Goal: Transaction & Acquisition: Purchase product/service

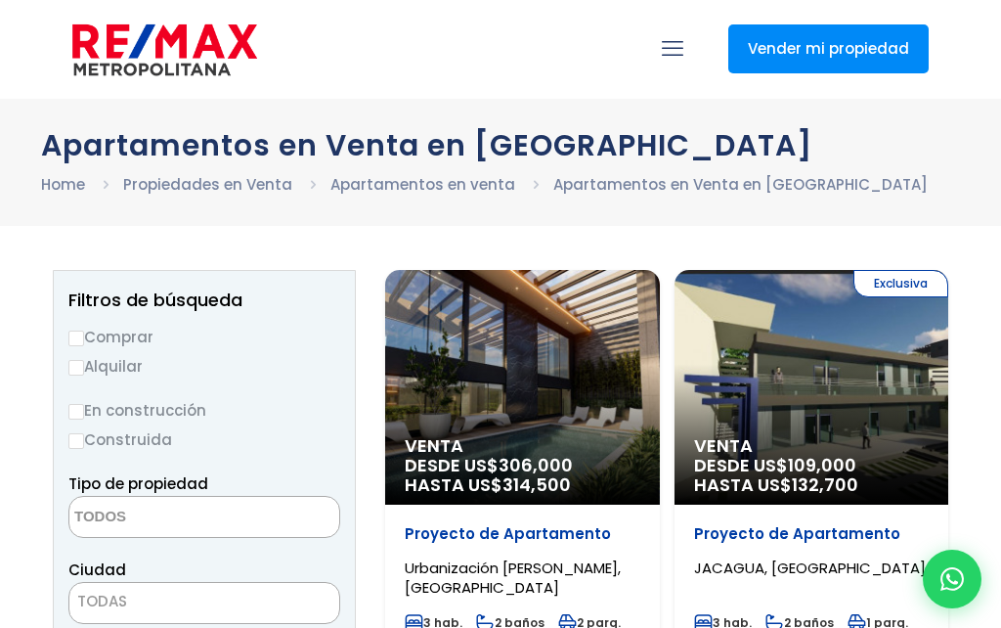
select select
click at [78, 333] on input "Comprar" at bounding box center [76, 339] width 16 height 16
radio input "true"
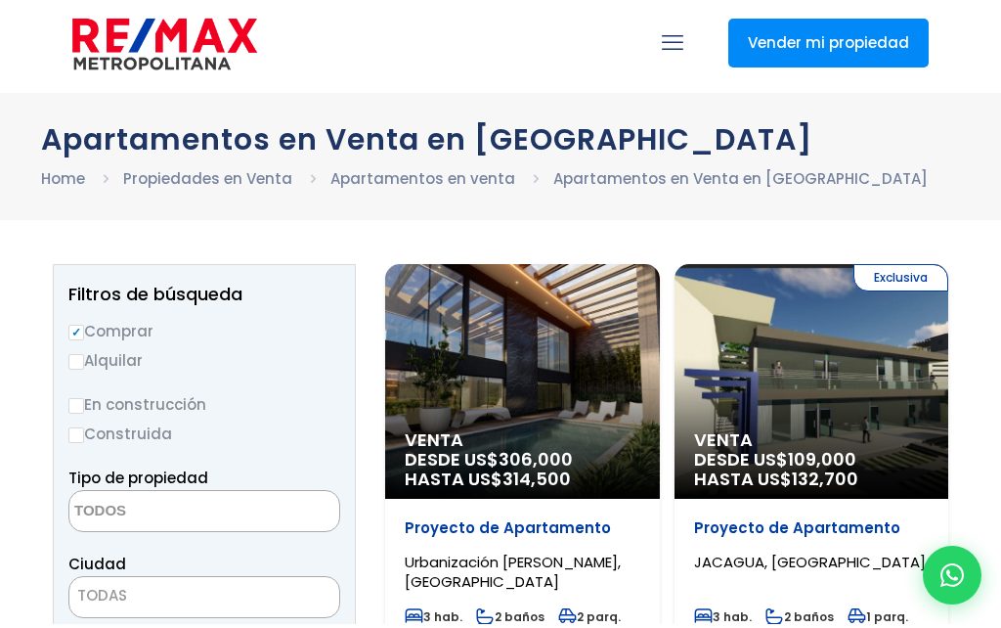
scroll to position [78, 0]
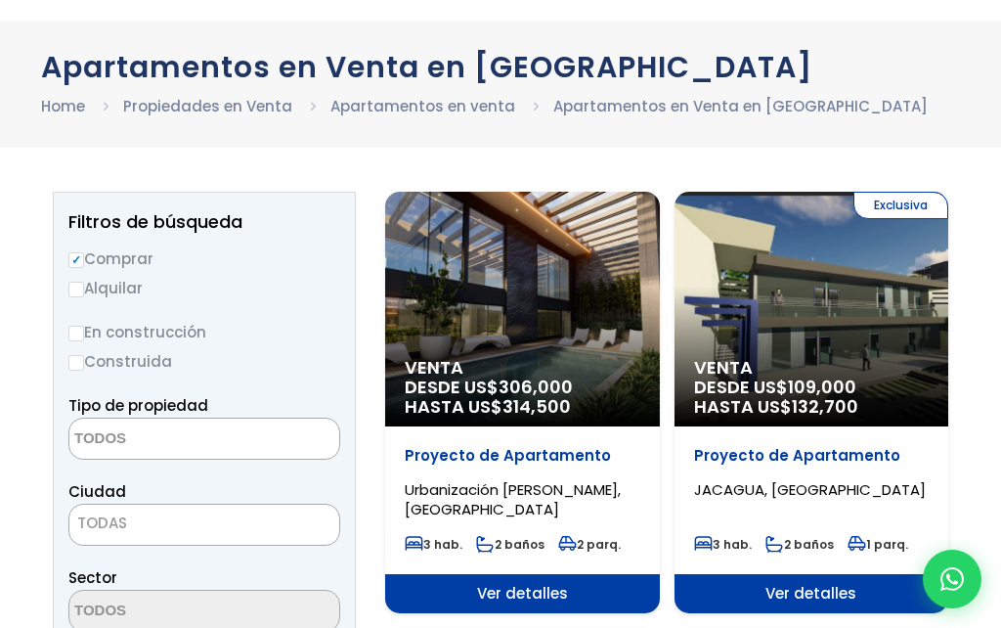
click at [78, 365] on input "Construida" at bounding box center [76, 363] width 16 height 16
radio input "true"
click at [199, 438] on textarea "Search" at bounding box center [164, 440] width 190 height 42
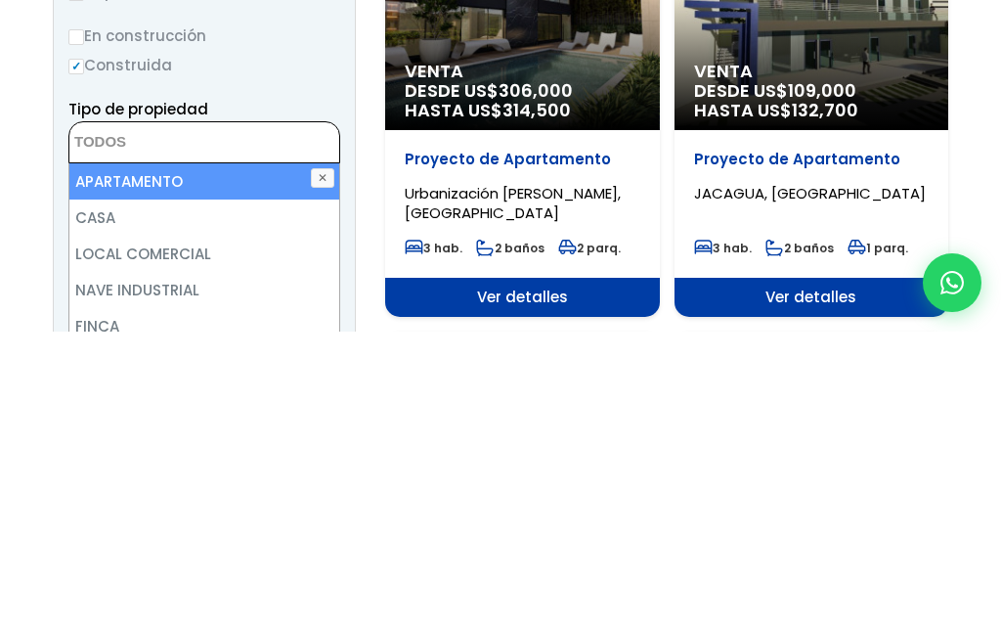
scroll to position [375, 0]
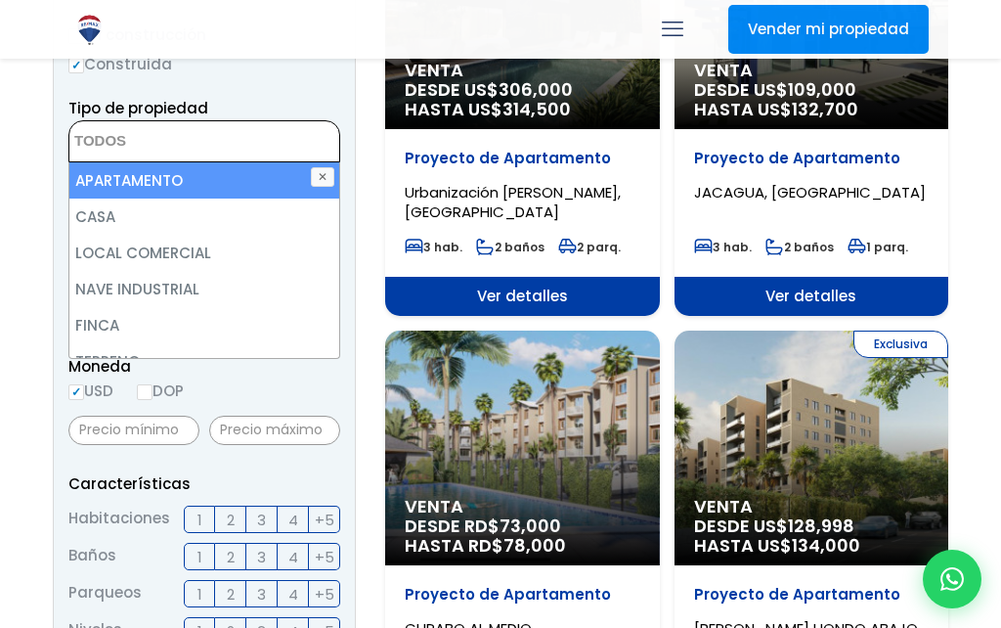
click at [283, 176] on li "APARTAMENTO" at bounding box center [204, 180] width 270 height 36
select select "apartment"
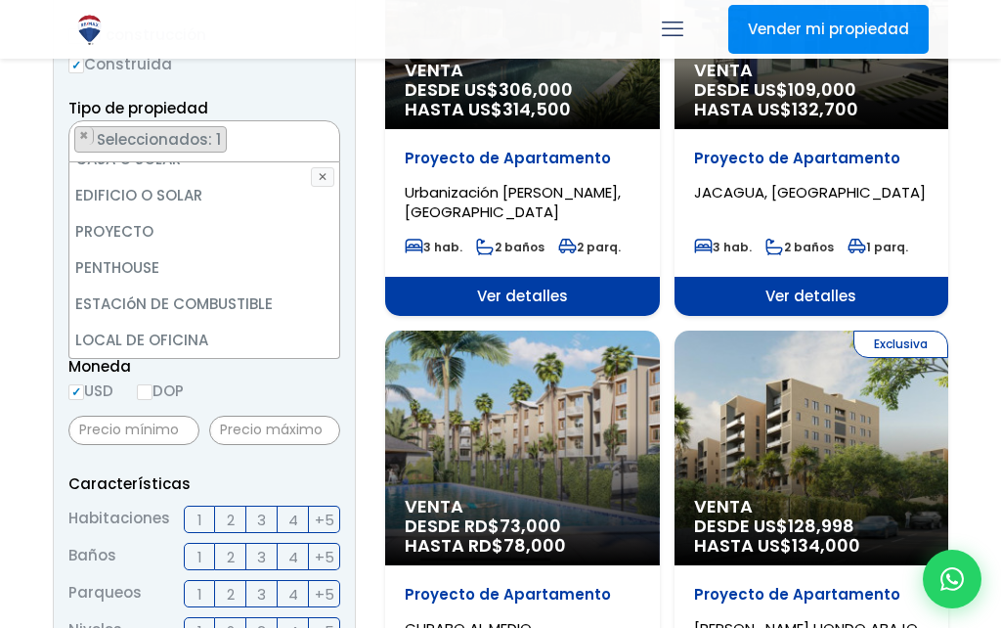
scroll to position [383, 0]
click at [128, 268] on li "PENTHOUSE" at bounding box center [204, 267] width 270 height 36
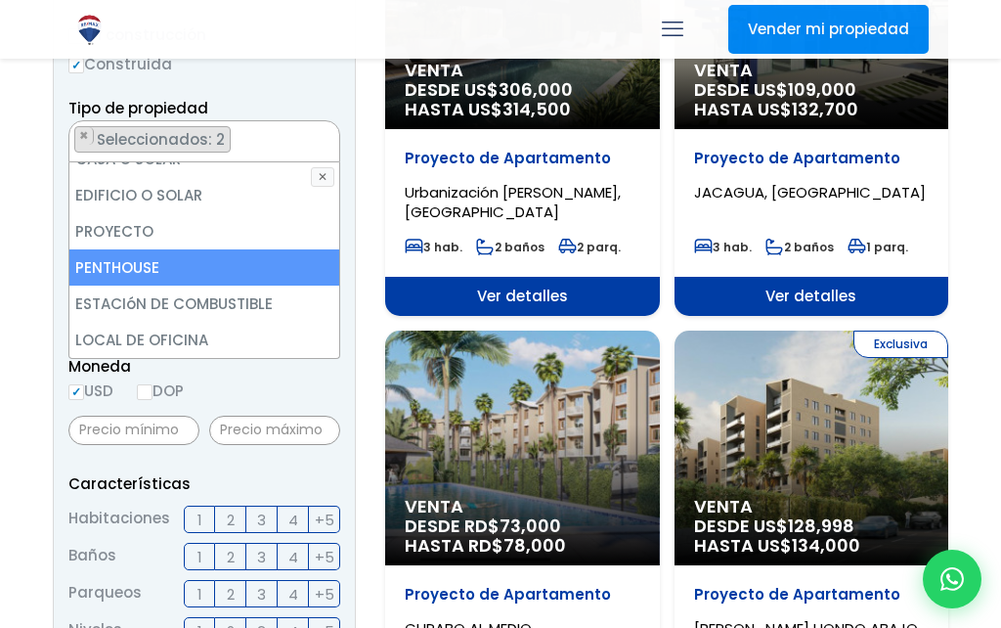
click at [0, 0] on input "4" at bounding box center [0, 0] width 0 height 0
checkbox input "true"
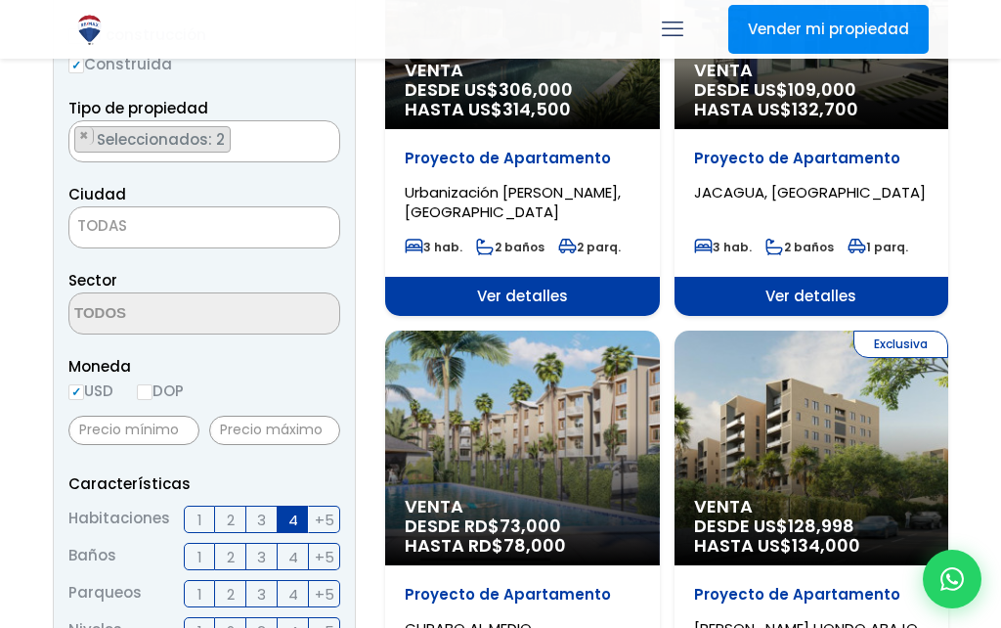
click at [0, 0] on input "3" at bounding box center [0, 0] width 0 height 0
checkbox input "true"
click at [0, 0] on input "4" at bounding box center [0, 0] width 0 height 0
checkbox input "true"
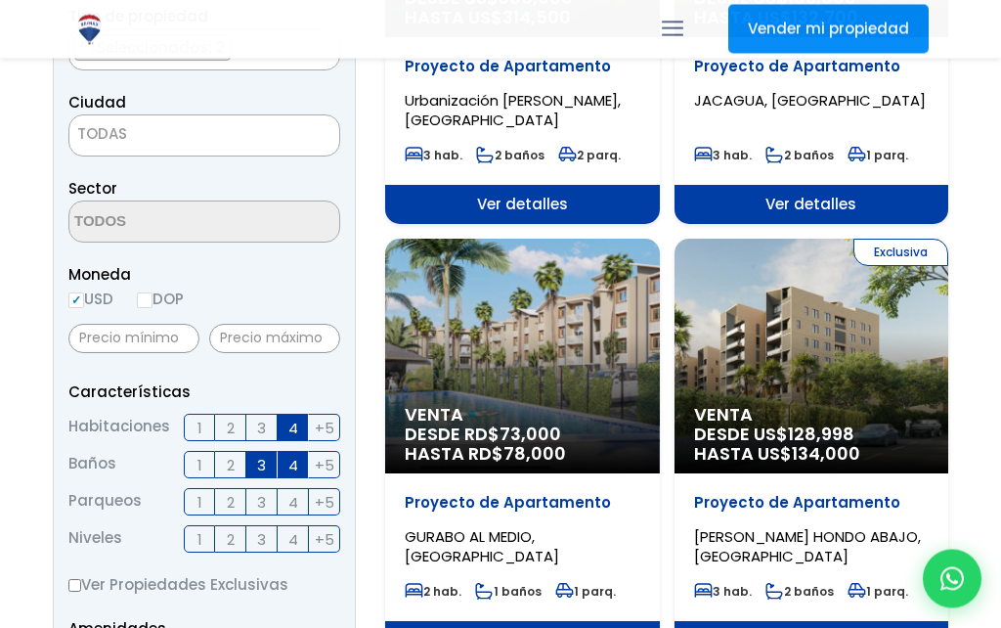
scroll to position [531, 0]
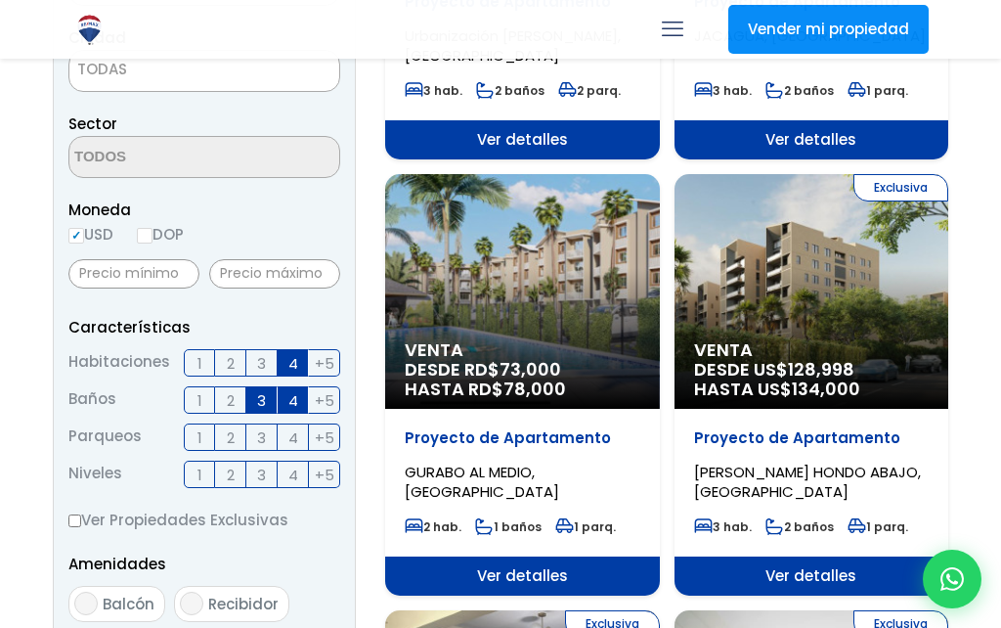
click at [0, 0] on input "3" at bounding box center [0, 0] width 0 height 0
checkbox input "true"
click at [0, 0] on input "4" at bounding box center [0, 0] width 0 height 0
checkbox input "true"
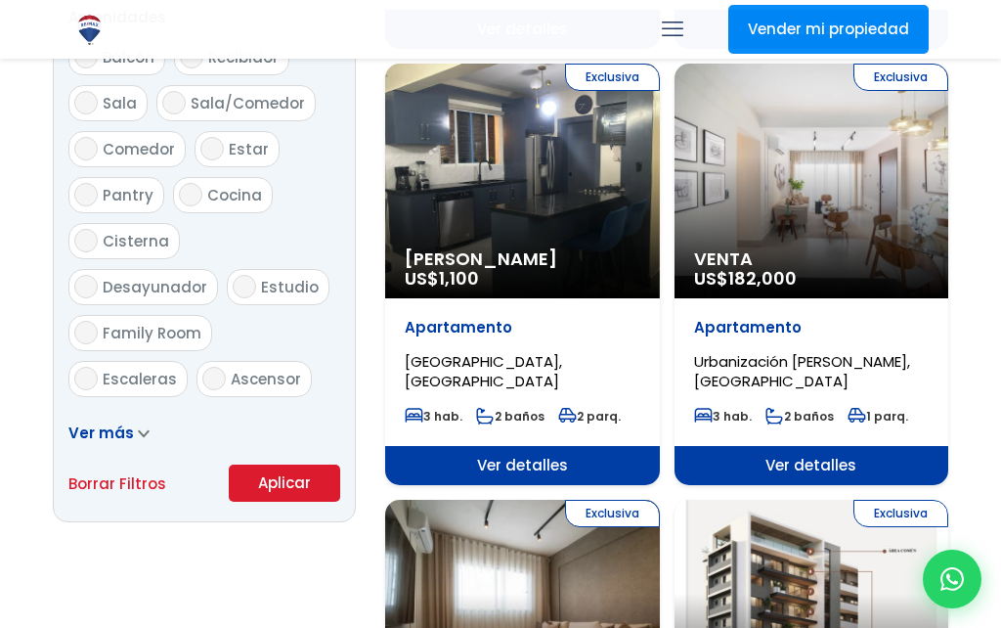
scroll to position [1080, 0]
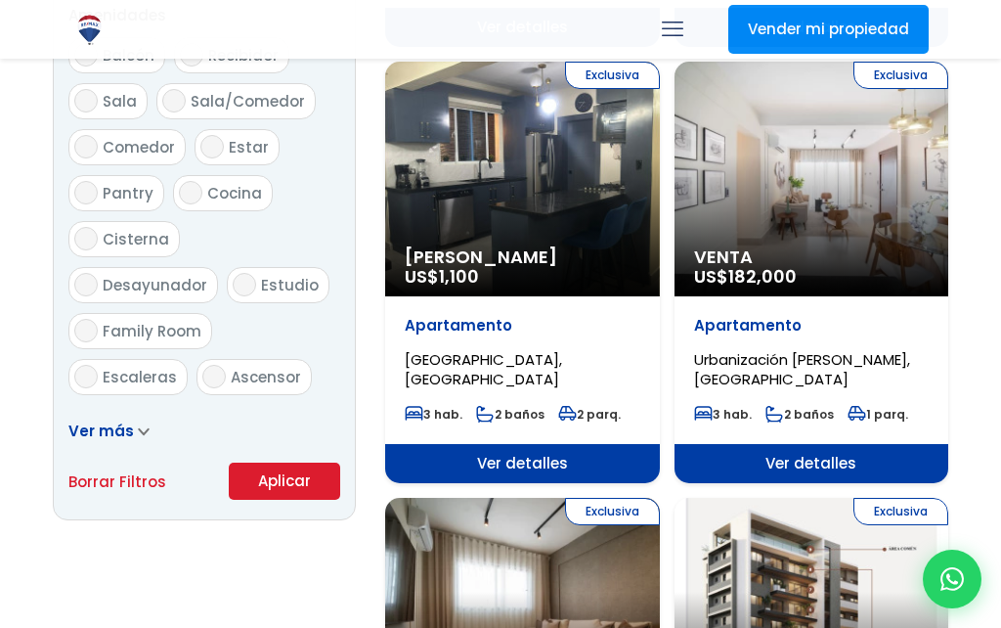
click at [279, 500] on button "Aplicar" at bounding box center [284, 481] width 111 height 37
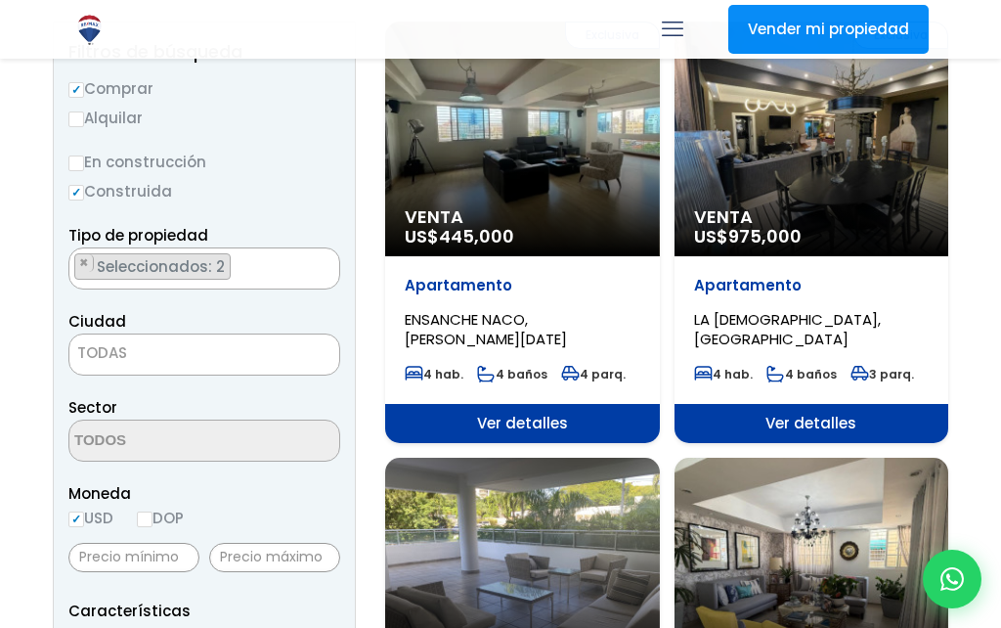
scroll to position [248, 0]
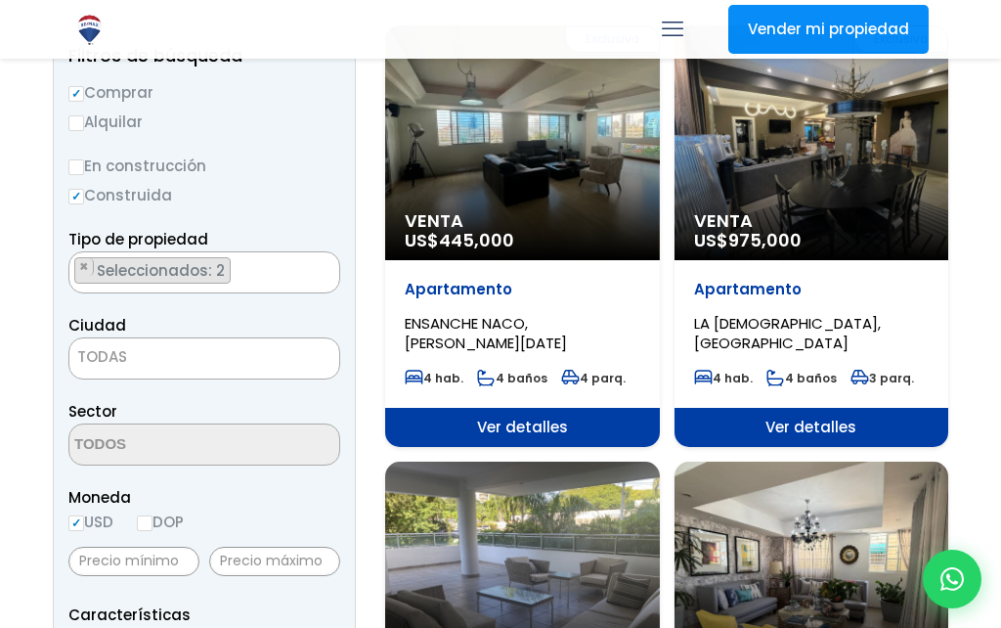
click at [172, 358] on span "TODAS" at bounding box center [204, 356] width 270 height 27
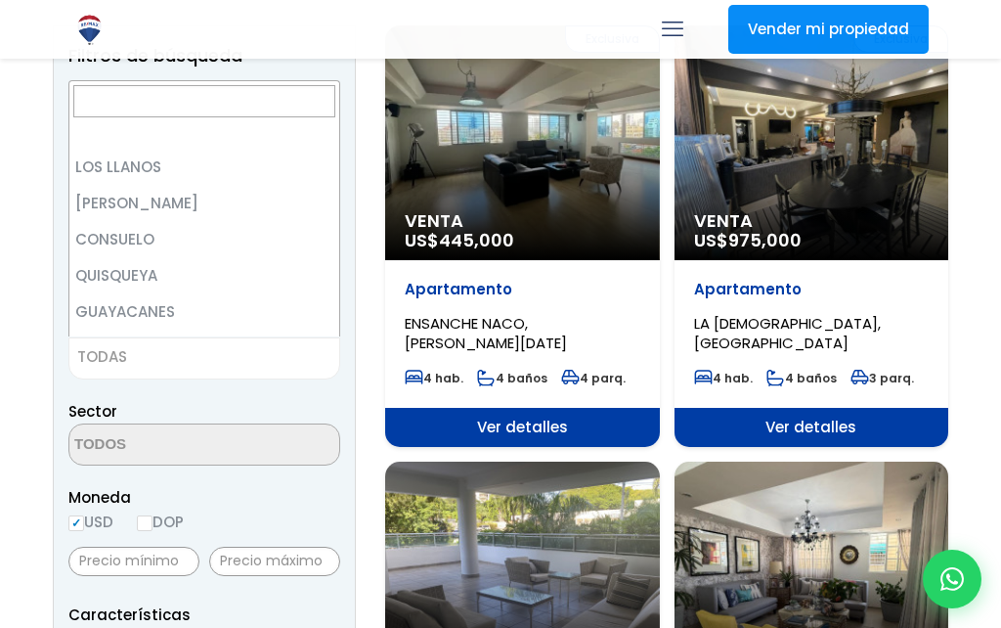
scroll to position [4302, 0]
select select "120"
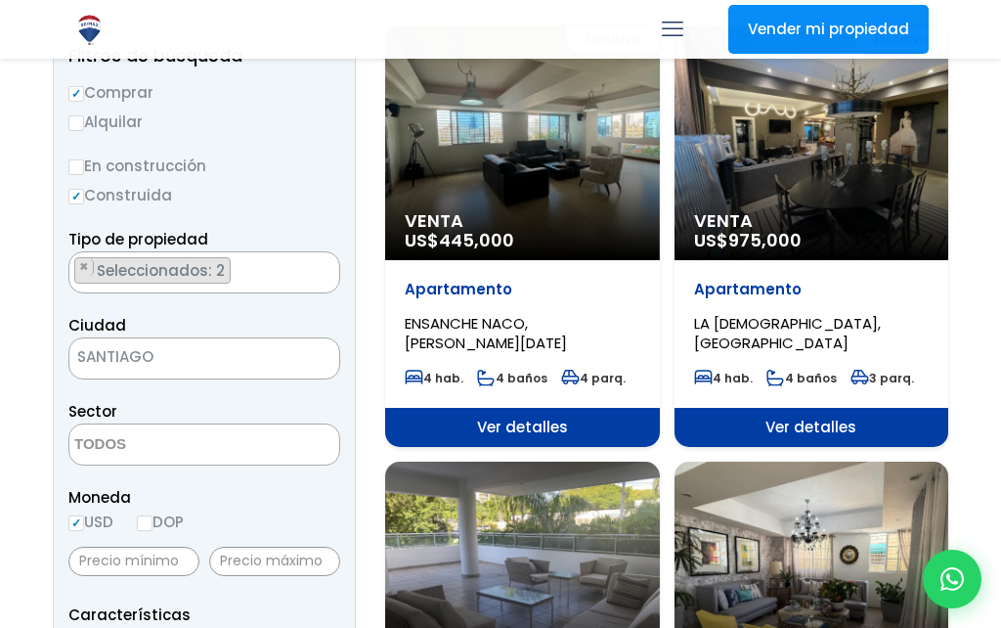
click at [191, 442] on textarea "Search" at bounding box center [164, 445] width 190 height 42
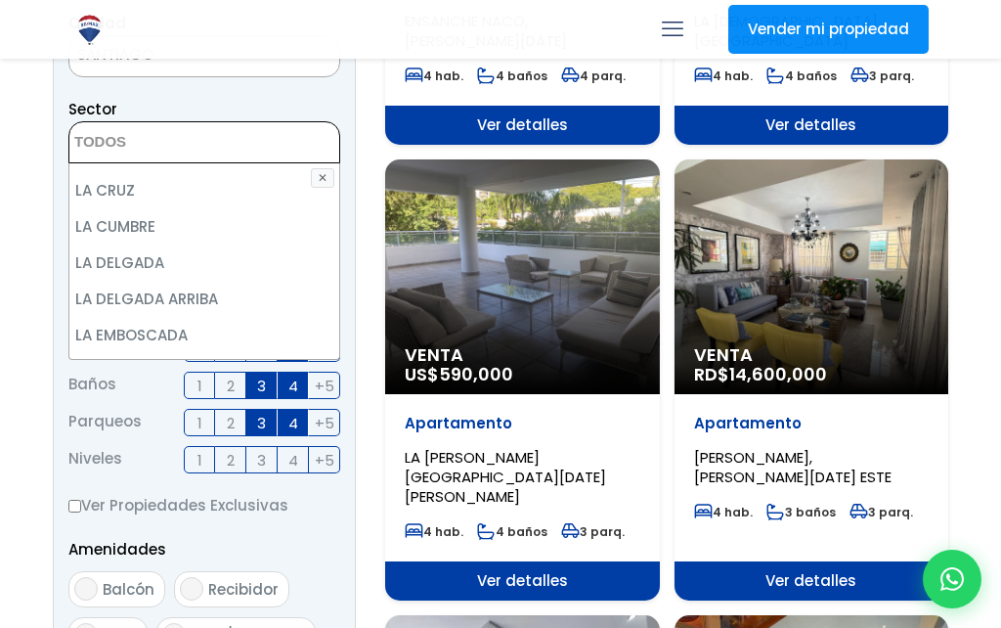
scroll to position [6788, 0]
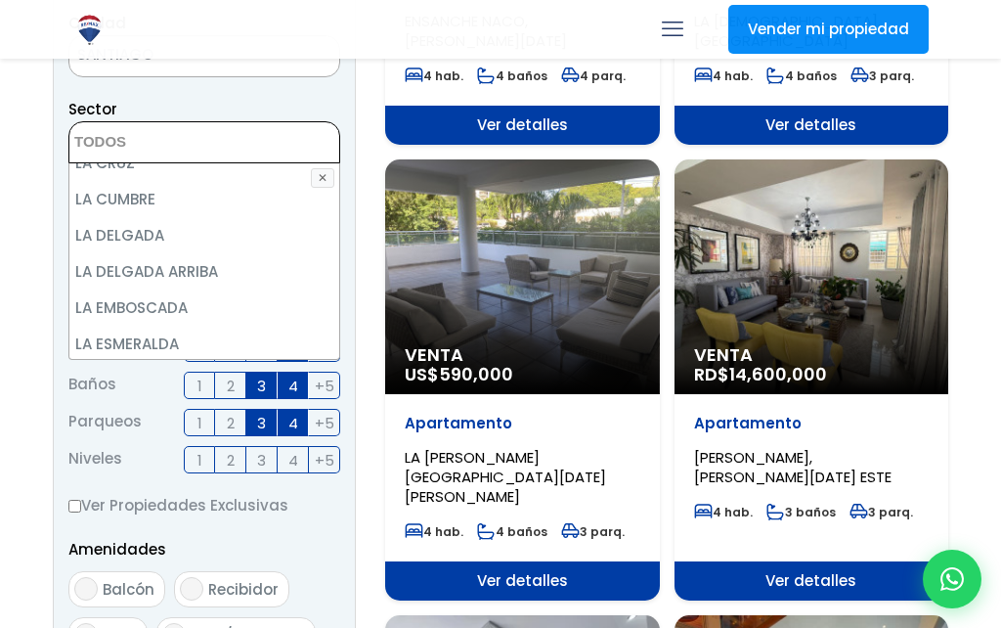
click at [140, 326] on li "LA ESMERALDA" at bounding box center [204, 344] width 270 height 36
select select "9755"
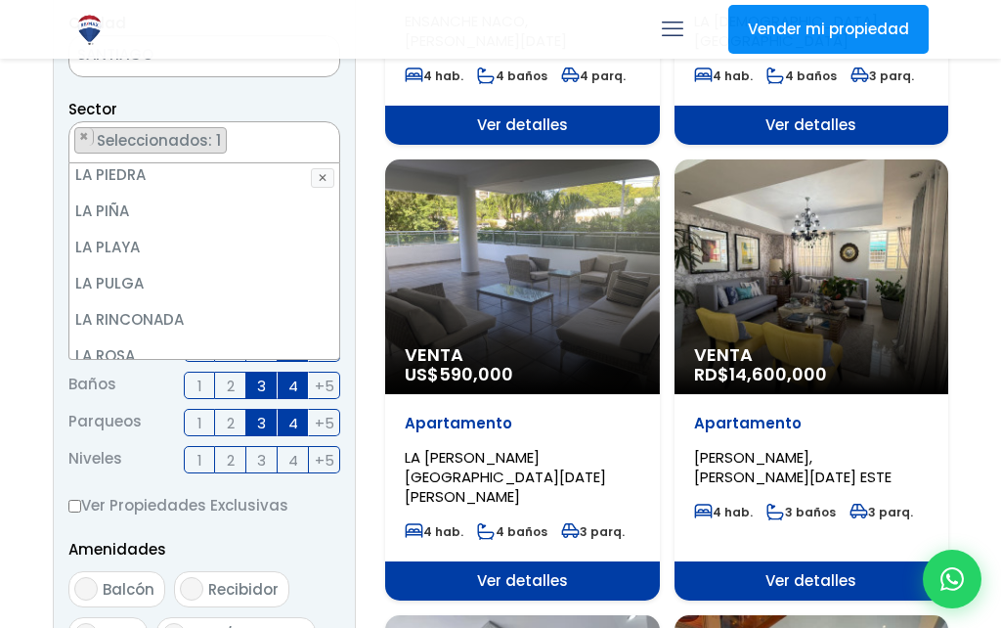
scroll to position [8083, 0]
click at [127, 297] on li "LA RINCONADA" at bounding box center [204, 315] width 270 height 36
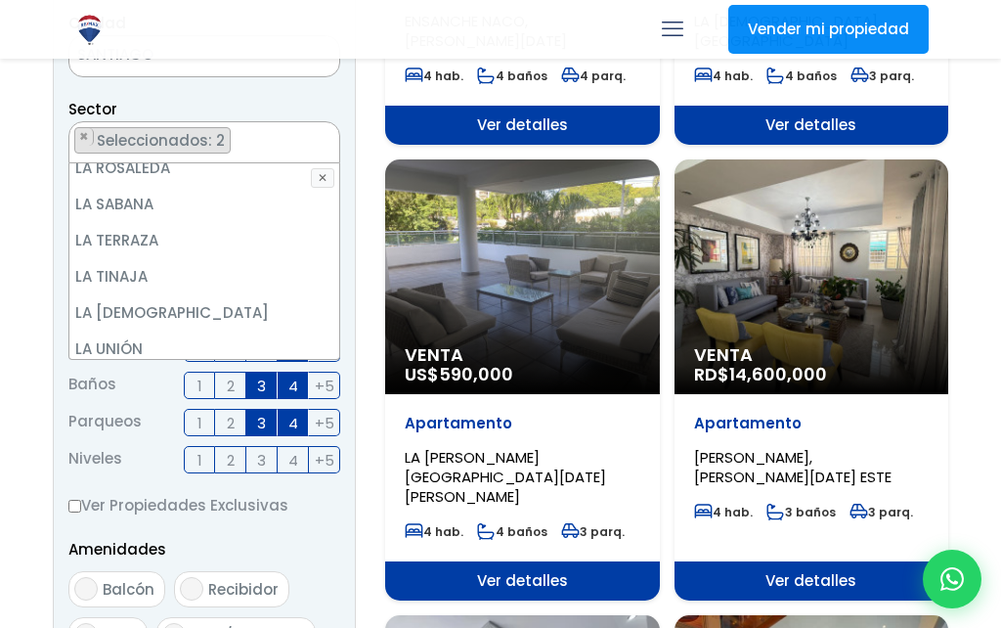
scroll to position [8297, 0]
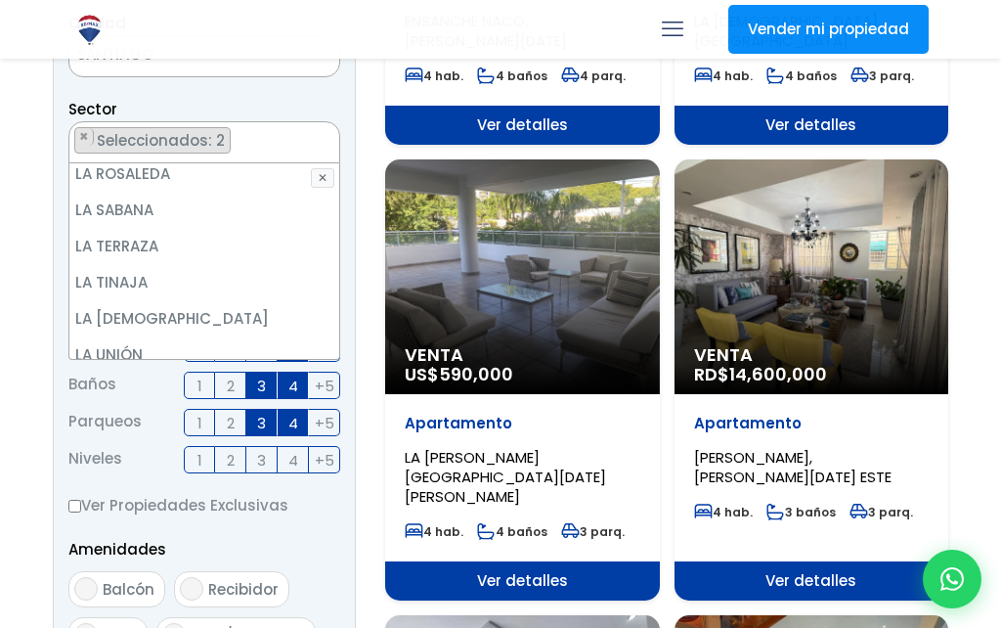
click at [125, 300] on li "LA [DEMOGRAPHIC_DATA]" at bounding box center [204, 318] width 270 height 36
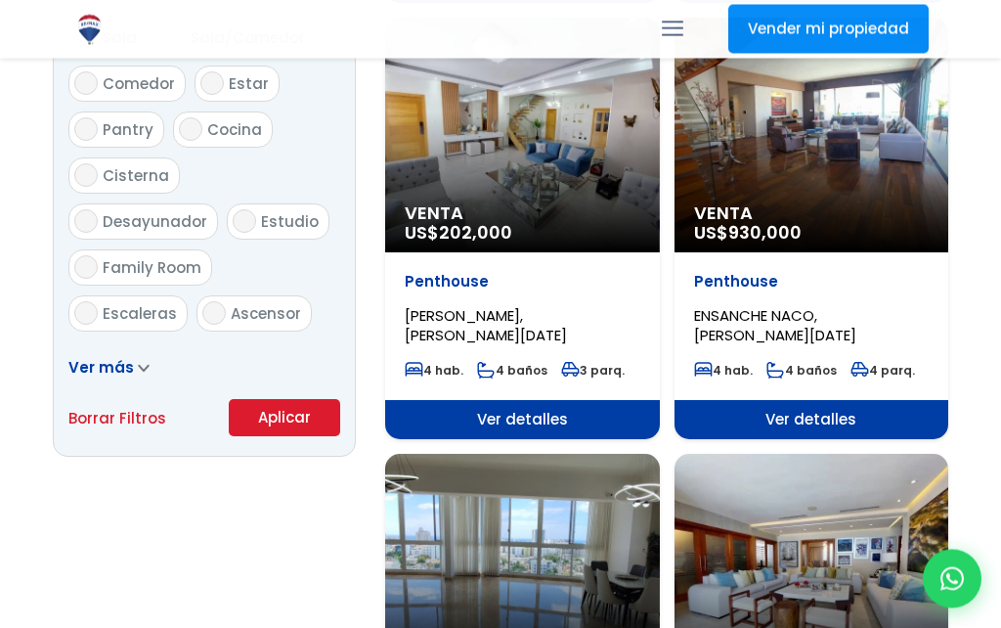
scroll to position [1149, 0]
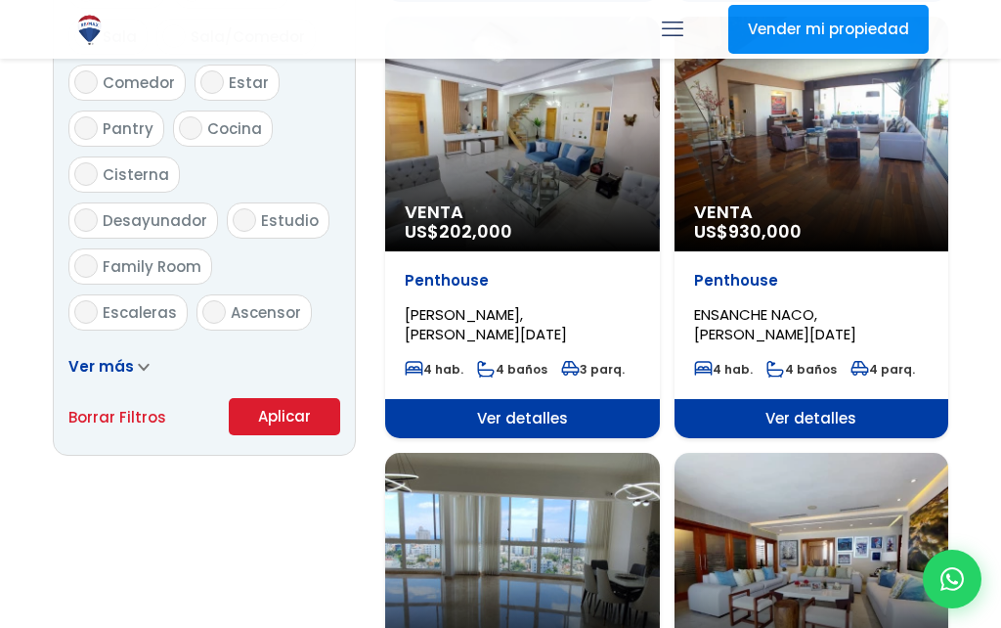
click at [283, 435] on button "Aplicar" at bounding box center [284, 416] width 111 height 37
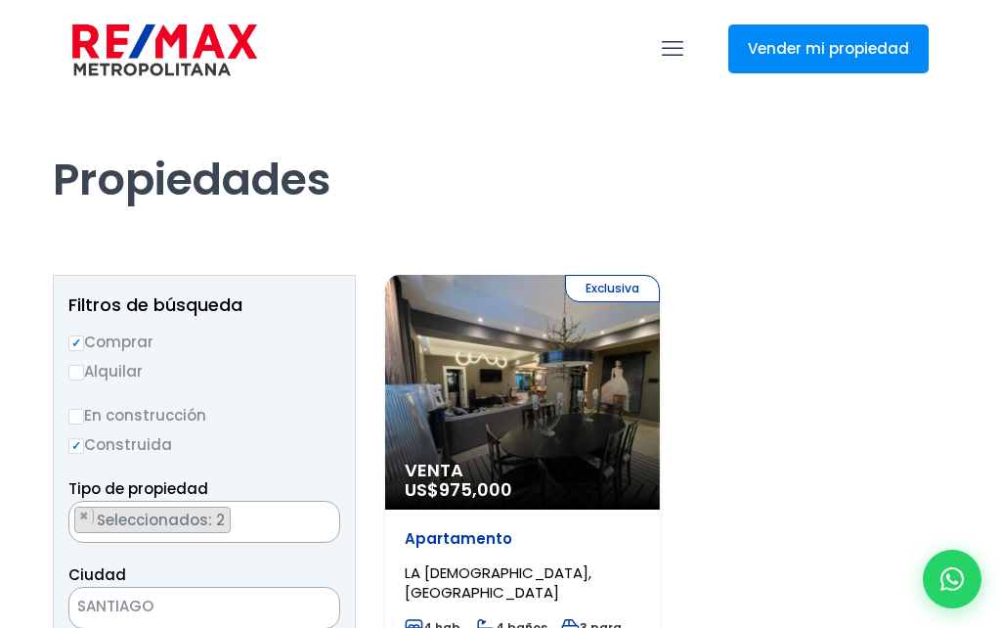
select select "9755"
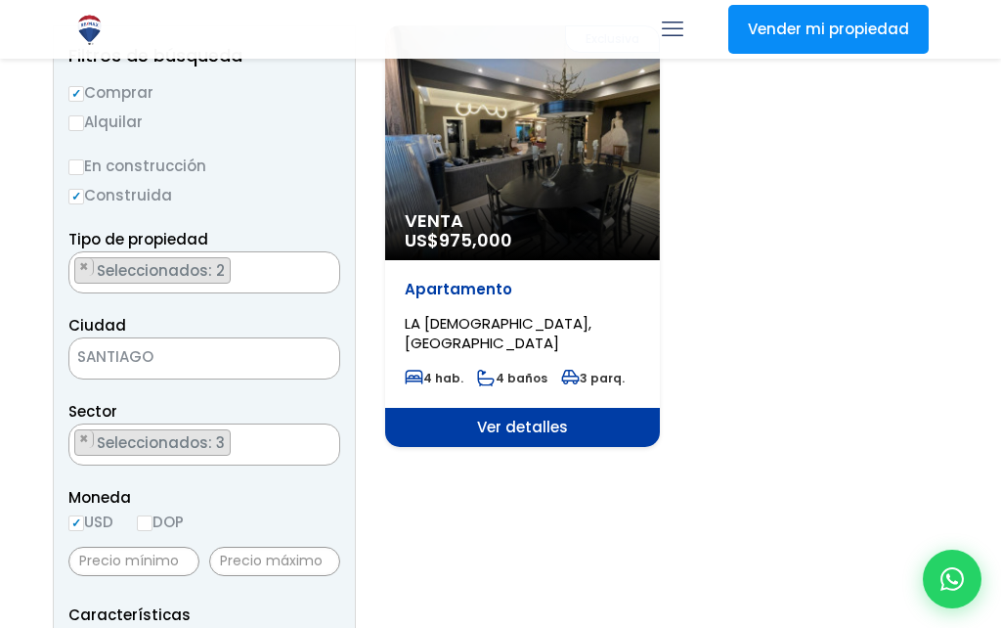
scroll to position [242, 0]
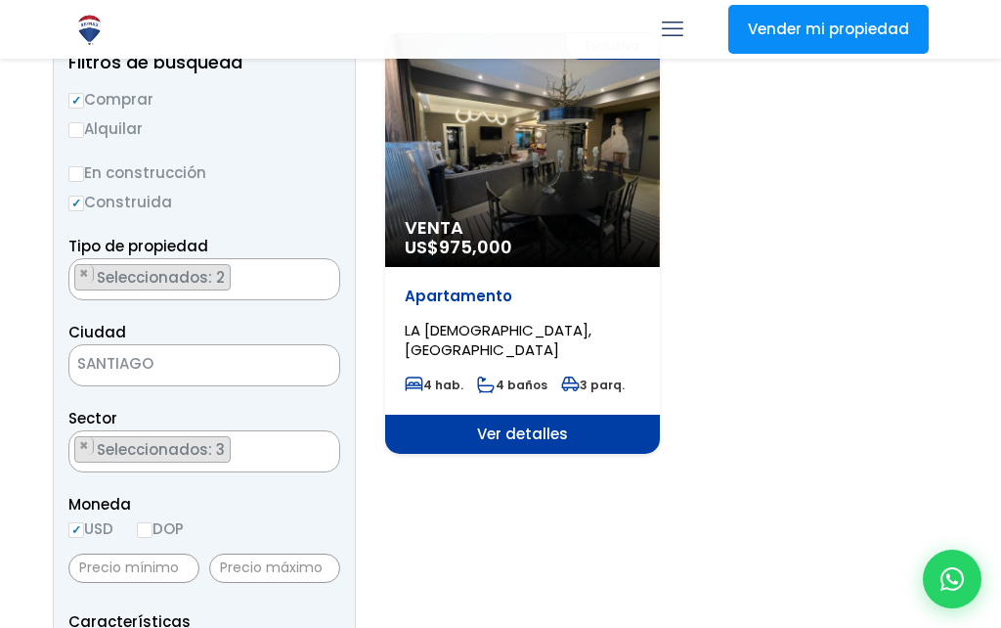
click at [529, 439] on span "Ver detalles" at bounding box center [522, 434] width 275 height 39
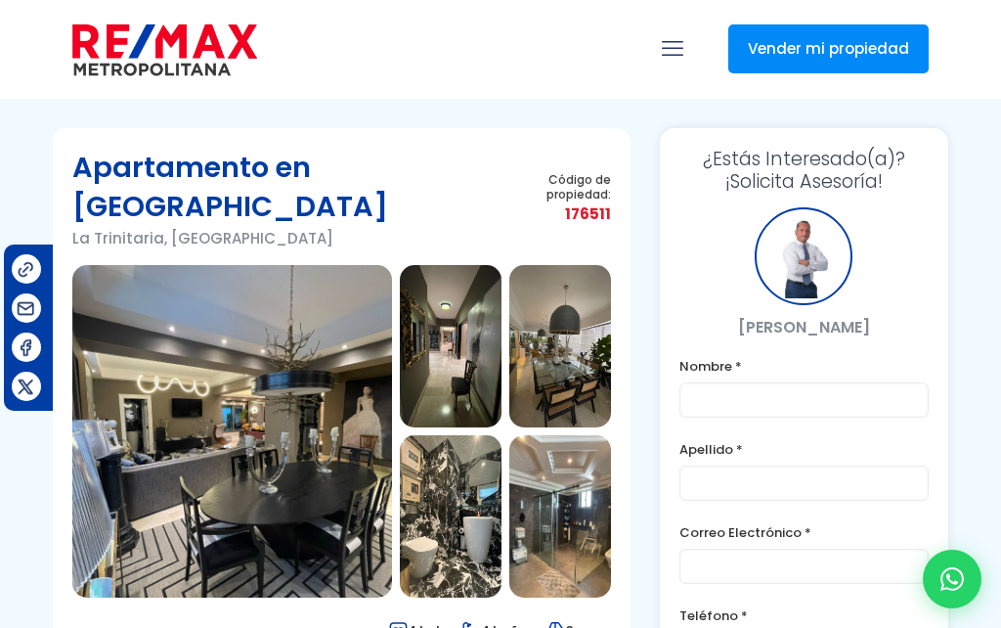
click at [543, 477] on img at bounding box center [561, 516] width 102 height 162
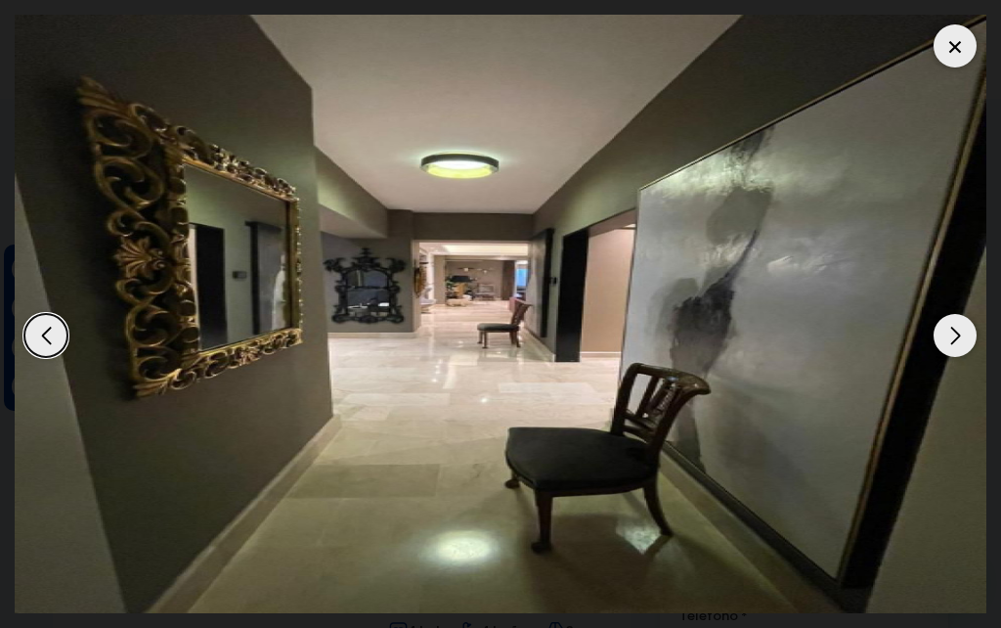
click at [954, 48] on div at bounding box center [955, 45] width 43 height 43
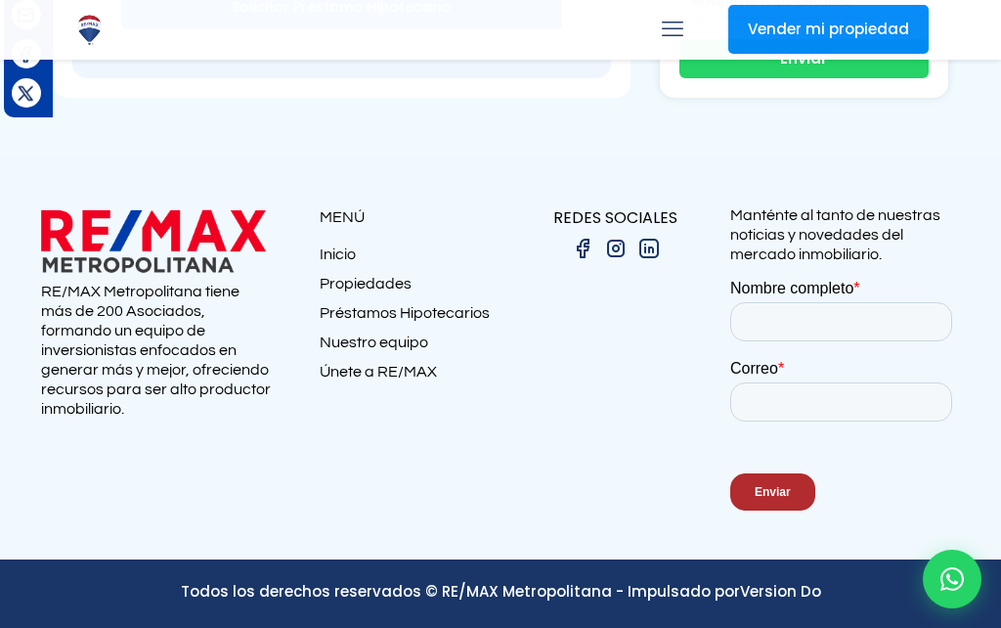
scroll to position [9137, 0]
click at [623, 260] on img at bounding box center [615, 248] width 23 height 23
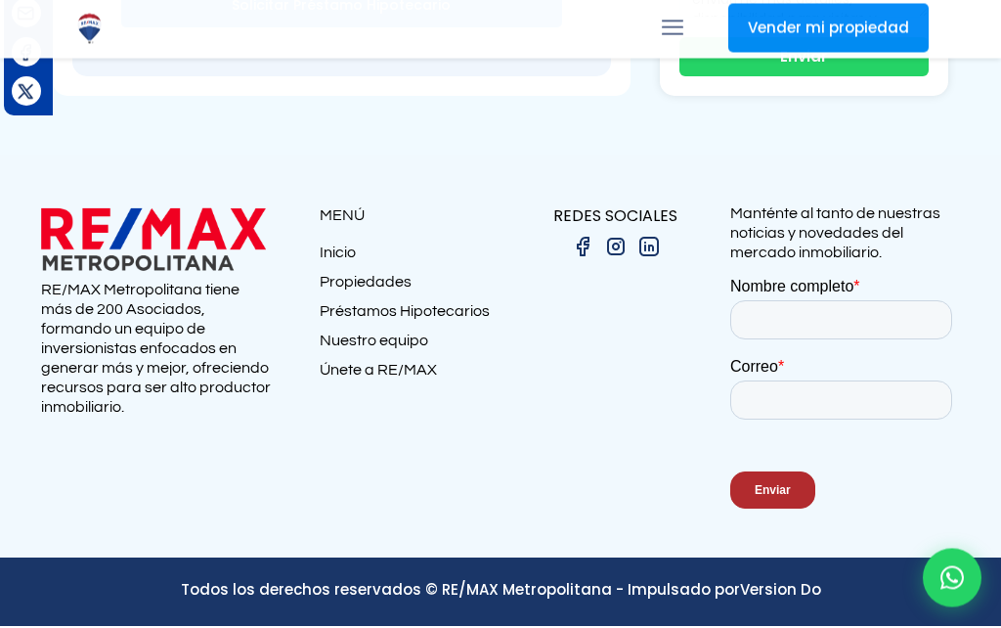
scroll to position [9222, 0]
